Goal: Check status: Check status

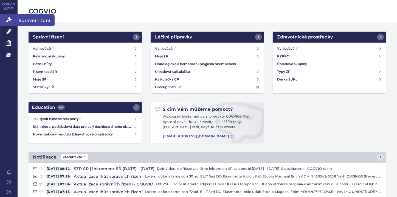
click at [5, 18] on link "Správní řízení" at bounding box center [9, 20] width 18 height 12
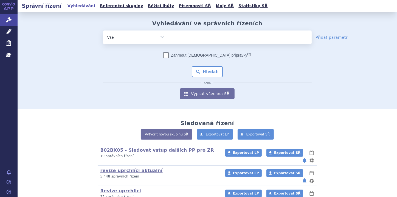
click at [161, 37] on select "Vše Spisová značka Typ SŘ Přípravek/SUKL kód Účastník/Držitel" at bounding box center [136, 36] width 66 height 12
select select "filter-file-number"
click at [103, 30] on select "Vše Spisová značka Typ SŘ Přípravek/SUKL kód Účastník/Držitel" at bounding box center [136, 36] width 66 height 12
click at [180, 38] on ul at bounding box center [240, 36] width 143 height 12
click at [169, 38] on select at bounding box center [169, 37] width 0 height 14
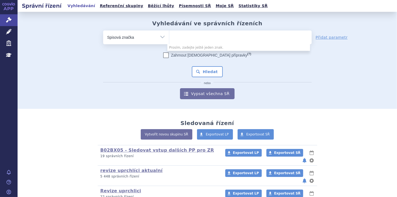
paste input "SUKLS192685/2025"
type input "SUKLS192685/2025"
select select "SUKLS192685/2025"
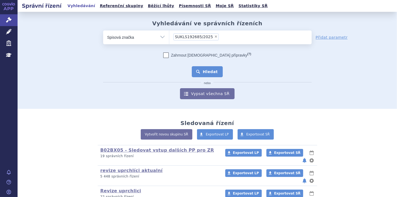
click at [197, 70] on button "Hledat" at bounding box center [207, 71] width 31 height 11
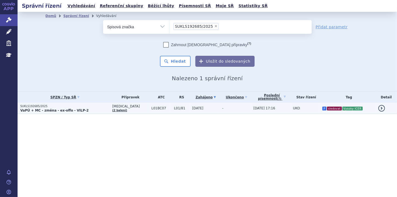
click at [67, 109] on strong "VaPÚ + MC - změna - ex-offo - VILP-2" at bounding box center [54, 110] width 68 height 4
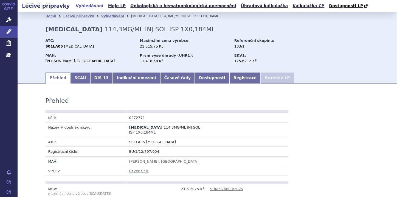
scroll to position [461, 0]
